Goal: Check status: Check status

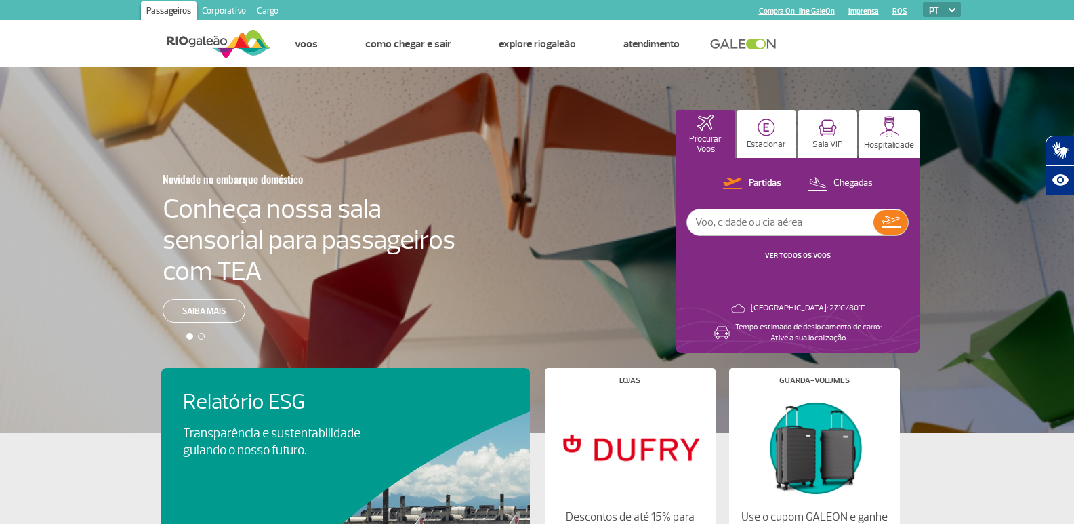
click at [738, 210] on input "text" at bounding box center [780, 222] width 186 height 26
type input "[GEOGRAPHIC_DATA]"
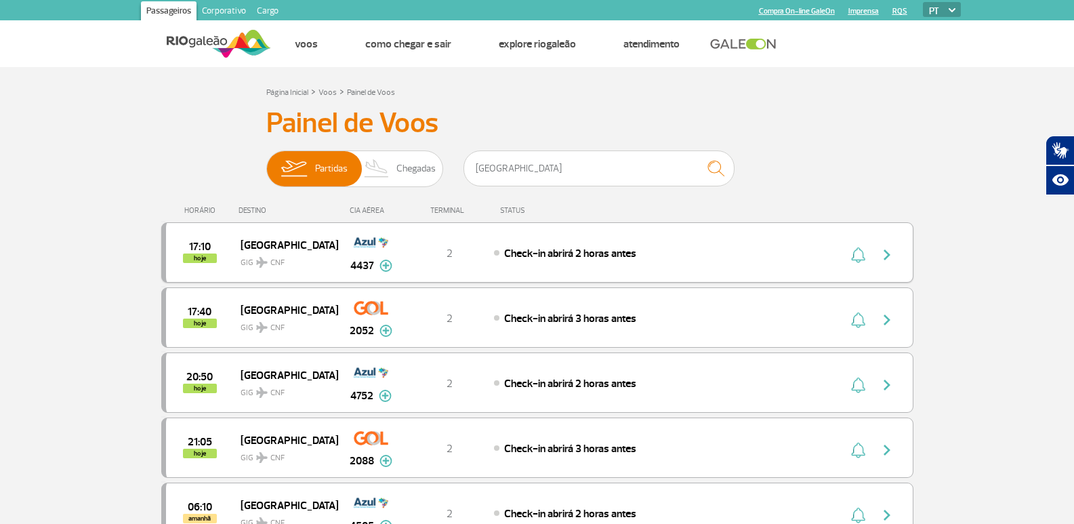
click at [478, 261] on div "17:10 hoje [GEOGRAPHIC_DATA] GIG CNF 4437 2 Check-in abrirá 2 horas antes Parce…" at bounding box center [537, 252] width 752 height 60
click at [413, 257] on div "2" at bounding box center [448, 252] width 89 height 15
